Goal: Information Seeking & Learning: Find specific fact

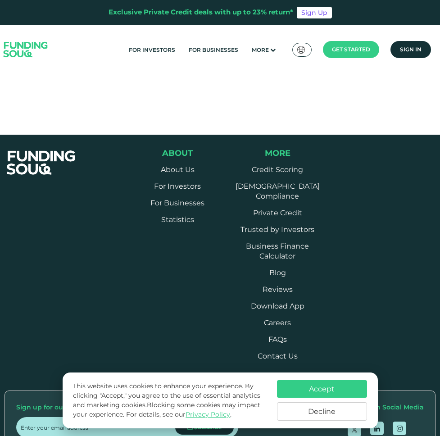
scroll to position [510, 0]
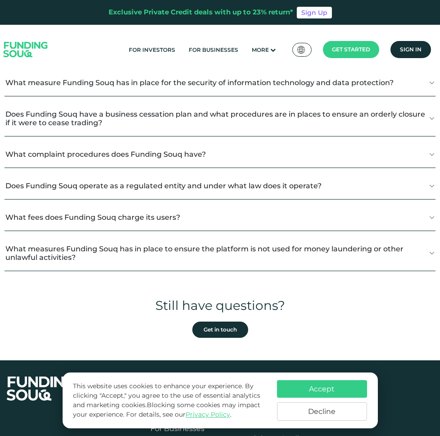
scroll to position [341, 0]
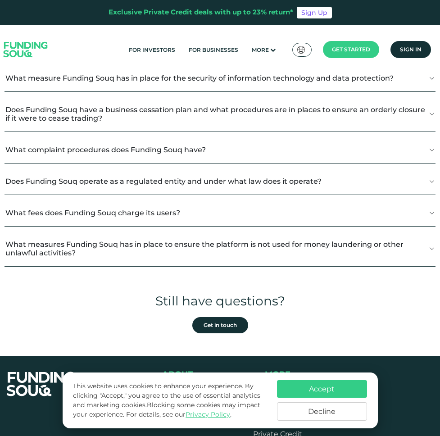
click at [144, 180] on button "Does Funding Souq operate as a regulated entity and under what law does it oper…" at bounding box center [219, 181] width 431 height 27
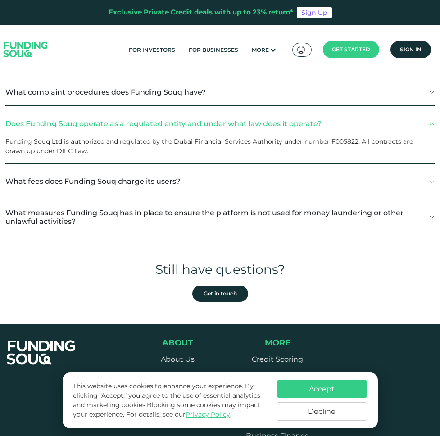
scroll to position [398, 0]
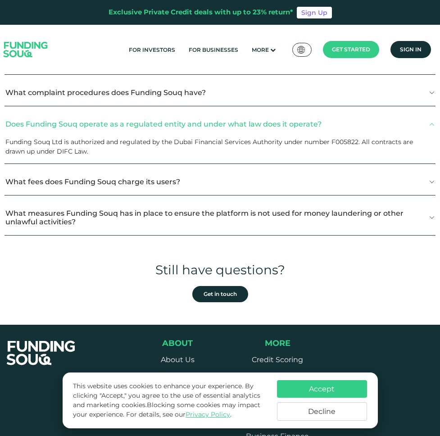
click at [339, 140] on span "Funding Souq Ltd is authorized and regulated by the Dubai Financial Services Au…" at bounding box center [208, 147] width 407 height 18
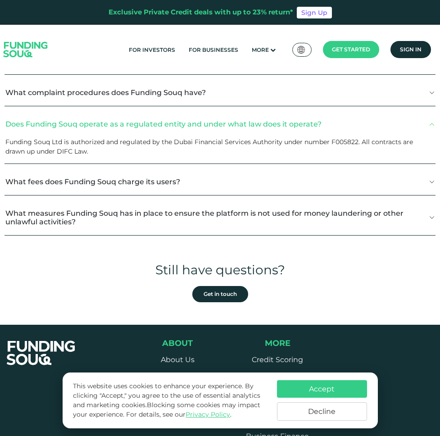
click at [339, 140] on span "Funding Souq Ltd is authorized and regulated by the Dubai Financial Services Au…" at bounding box center [208, 147] width 407 height 18
click at [346, 142] on span "Funding Souq Ltd is authorized and regulated by the Dubai Financial Services Au…" at bounding box center [208, 147] width 407 height 18
drag, startPoint x: 332, startPoint y: 140, endPoint x: 358, endPoint y: 141, distance: 26.1
click at [358, 141] on span "Funding Souq Ltd is authorized and regulated by the Dubai Financial Services Au…" at bounding box center [208, 147] width 407 height 18
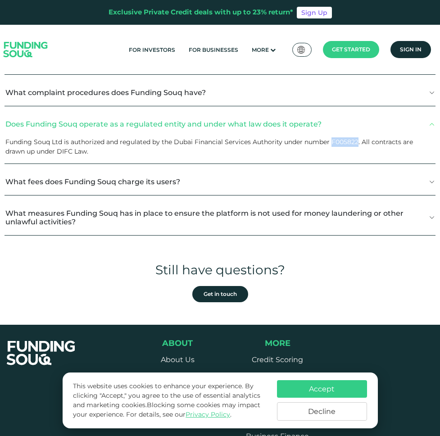
copy span "F005822"
